Goal: Task Accomplishment & Management: Manage account settings

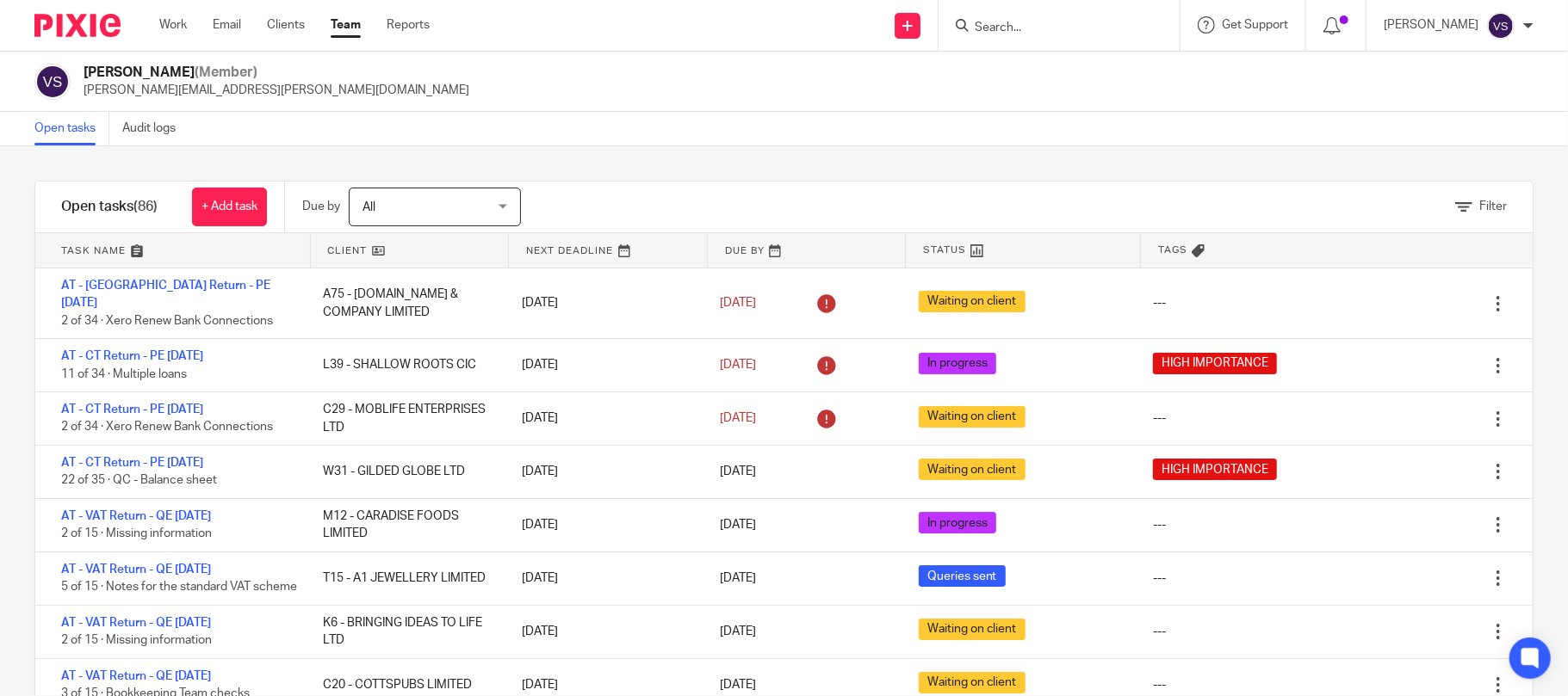
scroll to position [473, 0]
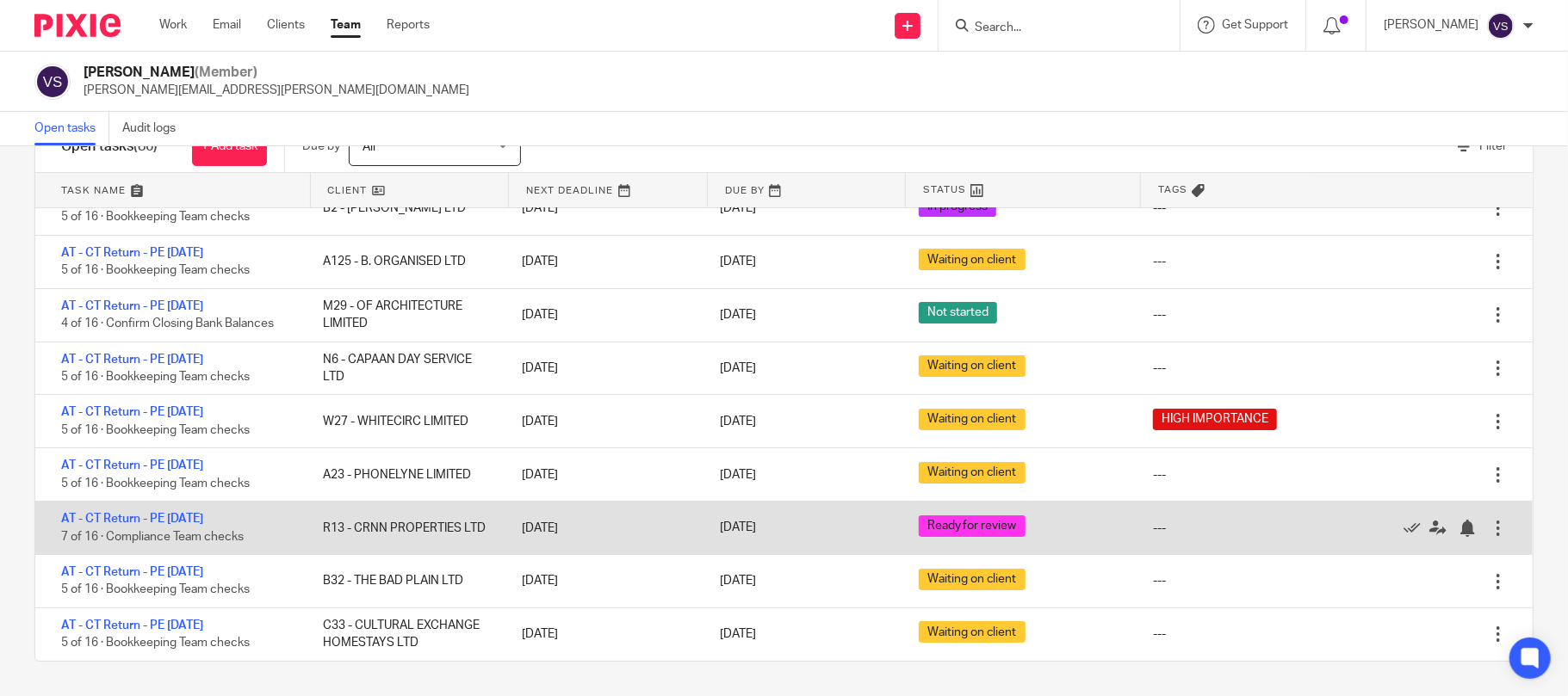
scroll to position [4835, 0]
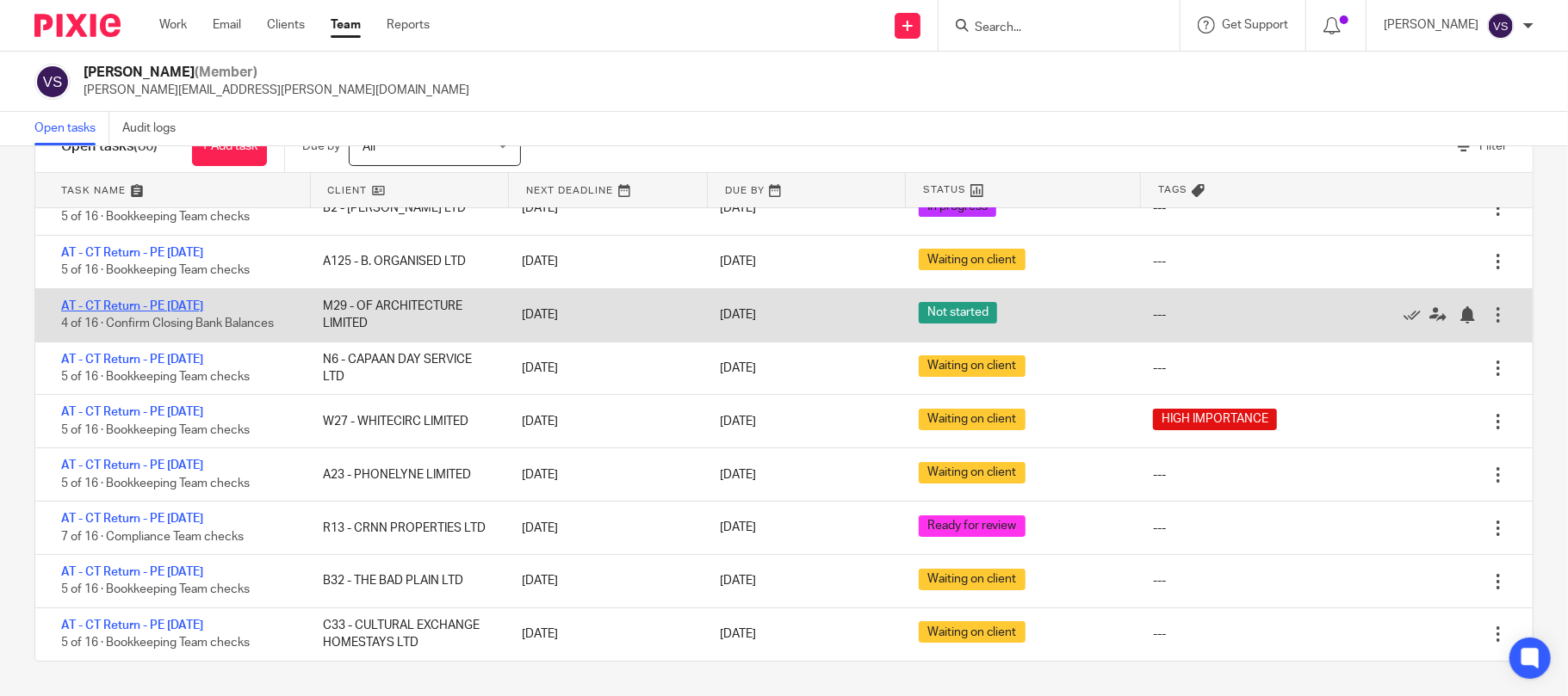
click at [204, 312] on link "AT - CT Return - PE [DATE]" at bounding box center [131, 306] width 142 height 12
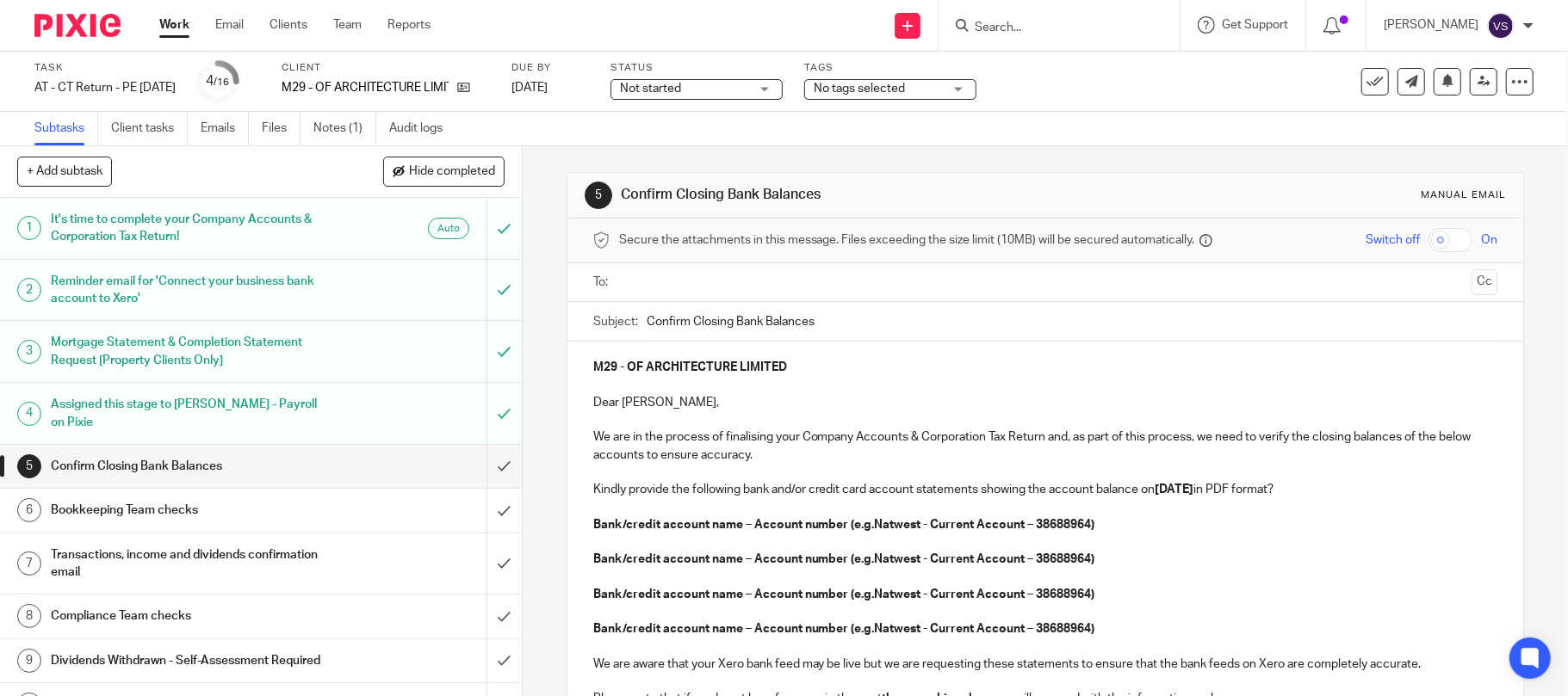
click at [782, 88] on div "Not started Not started" at bounding box center [697, 90] width 172 height 21
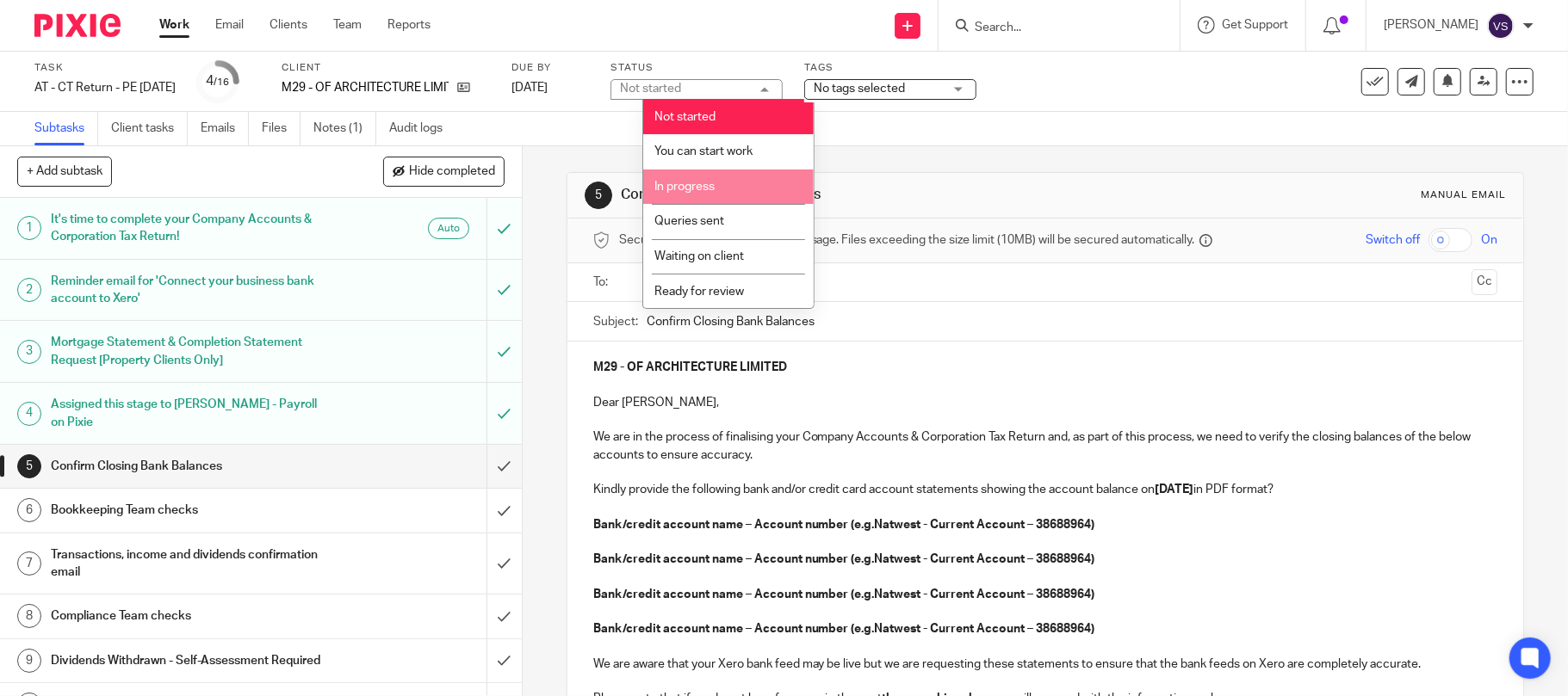
click at [720, 200] on li "In progress" at bounding box center [728, 187] width 171 height 36
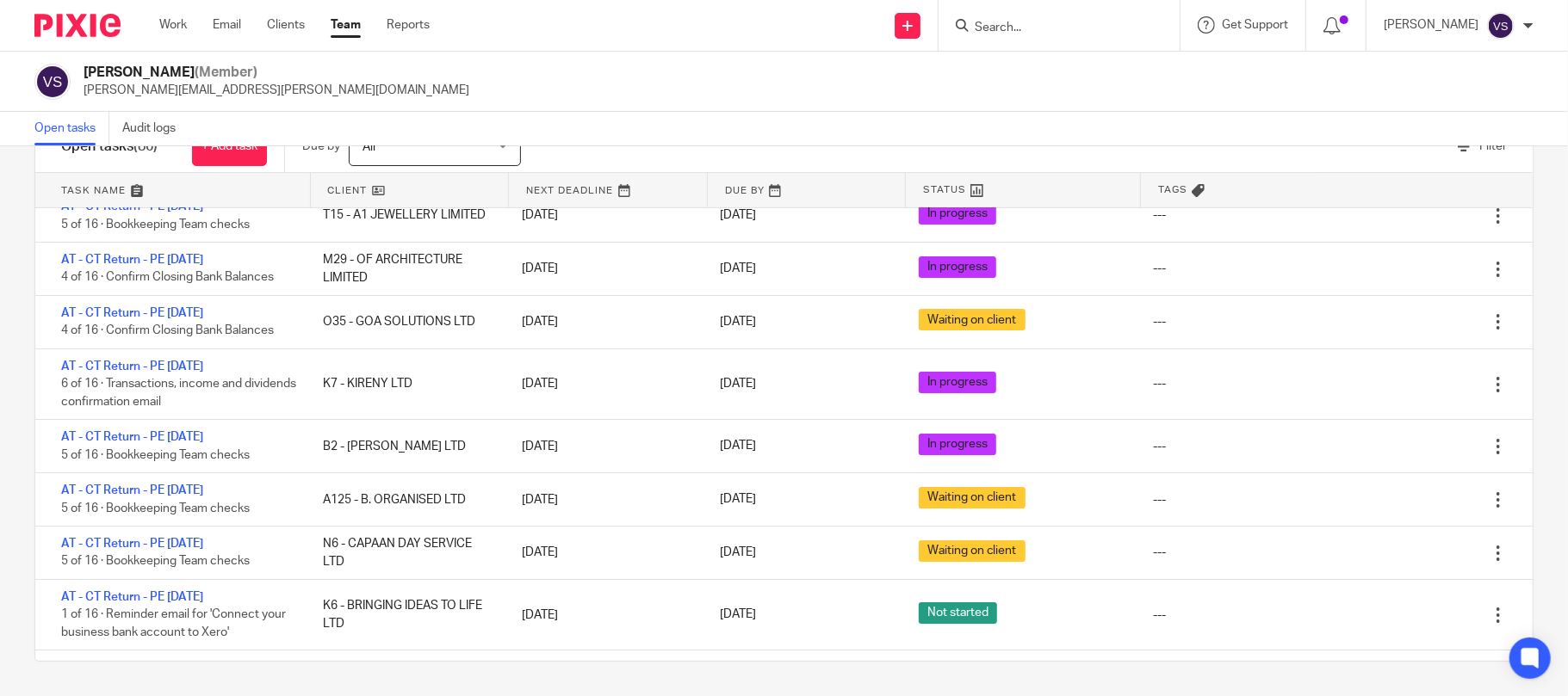
scroll to position [4949, 0]
